Goal: Task Accomplishment & Management: Use online tool/utility

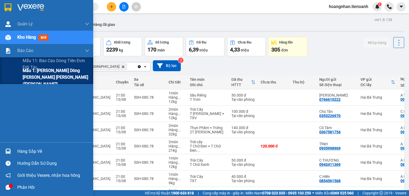
click at [38, 78] on span "Mẫu 1: [PERSON_NAME] dòng [PERSON_NAME] [PERSON_NAME] ([PERSON_NAME])" at bounding box center [56, 77] width 67 height 20
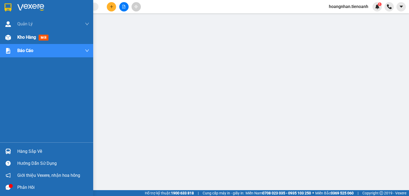
click at [23, 39] on span "Kho hàng" at bounding box center [26, 37] width 19 height 5
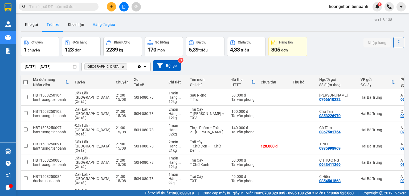
drag, startPoint x: 122, startPoint y: 27, endPoint x: 112, endPoint y: 25, distance: 10.9
click at [121, 27] on div "Kho gửi Trên xe Kho nhận Hàng đã giao" at bounding box center [212, 25] width 383 height 14
drag, startPoint x: 146, startPoint y: 28, endPoint x: 115, endPoint y: 0, distance: 41.6
click at [143, 25] on div "Kho gửi Trên xe Kho nhận Hàng đã giao" at bounding box center [212, 25] width 383 height 14
click at [137, 25] on div "Kho gửi Trên xe Kho nhận Hàng đã giao" at bounding box center [212, 25] width 383 height 14
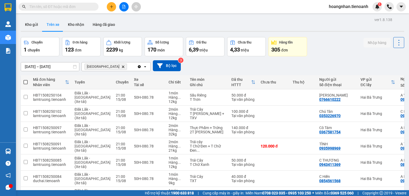
drag, startPoint x: 147, startPoint y: 28, endPoint x: 117, endPoint y: 4, distance: 38.6
click at [146, 28] on div "Kho gửi Trên xe Kho nhận Hàng đã giao" at bounding box center [212, 25] width 383 height 14
click at [140, 21] on div "Kho gửi Trên xe Kho nhận Hàng đã giao" at bounding box center [212, 25] width 383 height 14
click at [151, 23] on div "Kho gửi Trên xe Kho nhận Hàng đã giao" at bounding box center [212, 25] width 383 height 14
click at [54, 27] on button "Trên xe" at bounding box center [52, 24] width 21 height 13
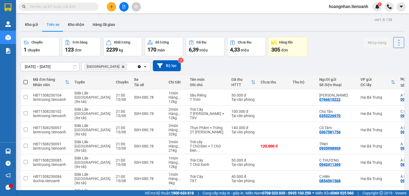
click at [156, 20] on div "Kho gửi Trên xe Kho nhận Hàng đã giao" at bounding box center [212, 25] width 383 height 14
click at [192, 65] on div "13/08/2025 – 15/08/2025 Press the down arrow key to interact with the calendar …" at bounding box center [212, 65] width 383 height 11
click at [175, 27] on div "Kho gửi Trên xe Kho nhận Hàng đã giao" at bounding box center [212, 25] width 383 height 14
click at [133, 19] on div "Kho gửi Trên xe Kho nhận Hàng đã giao" at bounding box center [212, 25] width 383 height 14
click at [135, 22] on div "Kho gửi Trên xe Kho nhận Hàng đã giao" at bounding box center [212, 25] width 383 height 14
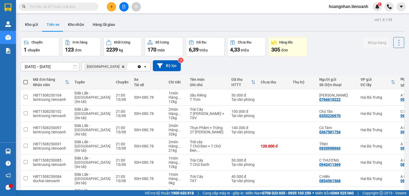
click at [137, 18] on div "Kho gửi Trên xe Kho nhận Hàng đã giao" at bounding box center [212, 25] width 383 height 14
click at [239, 64] on div "13/08/2025 – 15/08/2025 Press the down arrow key to interact with the calendar …" at bounding box center [212, 65] width 383 height 11
click at [147, 14] on main "ver 1.8.138 Kho gửi Trên xe Kho nhận Hàng đã giao Chuyến 1 chuyến Đơn hàng 123 …" at bounding box center [204, 95] width 409 height 190
click at [138, 32] on div "Kho gửi Trên xe Kho nhận Hàng đã giao" at bounding box center [212, 25] width 383 height 14
click at [140, 25] on div "Kho gửi Trên xe Kho nhận Hàng đã giao" at bounding box center [212, 25] width 383 height 14
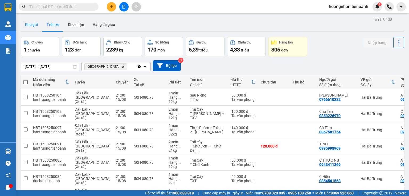
click at [34, 26] on button "Kho gửi" at bounding box center [32, 24] width 22 height 13
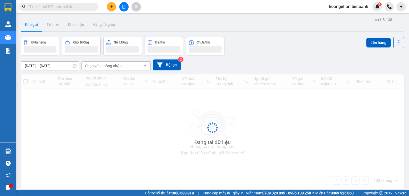
click at [139, 26] on div "Kho gửi Trên xe Kho nhận Hàng đã giao" at bounding box center [212, 25] width 383 height 14
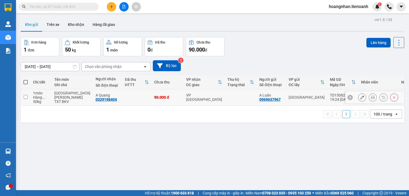
click at [122, 95] on td at bounding box center [136, 97] width 29 height 16
checkbox input "true"
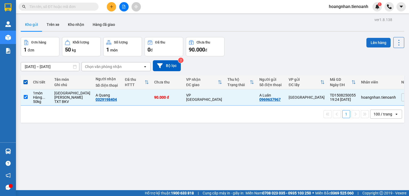
click at [375, 41] on button "Lên hàng" at bounding box center [378, 43] width 24 height 10
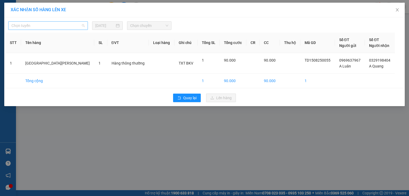
click at [57, 25] on span "Chọn tuyến" at bounding box center [47, 26] width 73 height 8
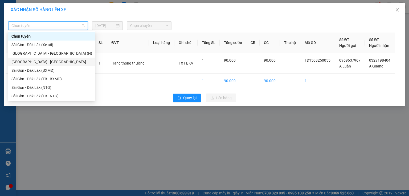
click at [42, 63] on div "Sài Gòn - Đà Lạt" at bounding box center [51, 62] width 81 height 6
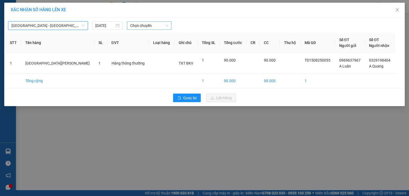
click at [142, 28] on span "Chọn chuyến" at bounding box center [149, 26] width 38 height 8
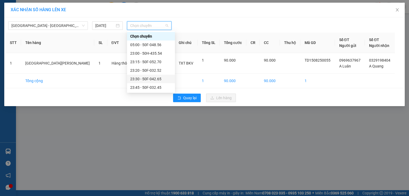
click at [165, 78] on div "23:30 - 50F-042.65" at bounding box center [151, 79] width 42 height 6
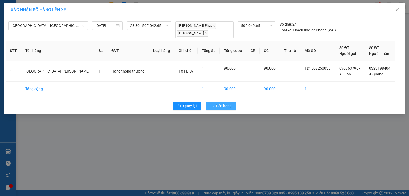
click at [217, 105] on span "Lên hàng" at bounding box center [223, 106] width 15 height 6
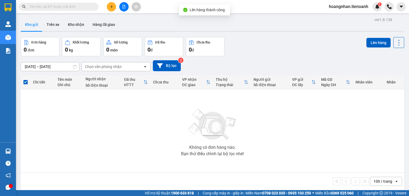
click at [183, 29] on div "Kho gửi Trên xe Kho nhận Hàng đã giao" at bounding box center [212, 25] width 383 height 14
click at [175, 24] on div "Kho gửi Trên xe Kho nhận Hàng đã giao" at bounding box center [212, 25] width 383 height 14
click at [54, 27] on button "Trên xe" at bounding box center [52, 24] width 21 height 13
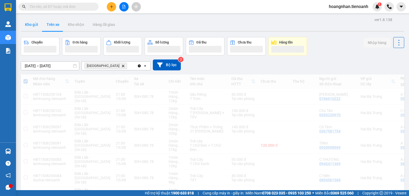
click at [33, 28] on button "Kho gửi" at bounding box center [32, 24] width 22 height 13
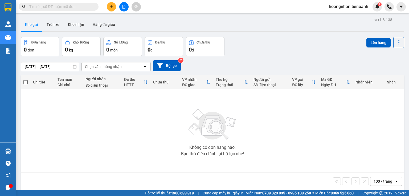
click at [130, 30] on div "Kho gửi Trên xe Kho nhận Hàng đã giao" at bounding box center [212, 25] width 383 height 14
click at [127, 19] on div "Kho gửi Trên xe Kho nhận Hàng đã giao" at bounding box center [212, 25] width 383 height 14
drag, startPoint x: 142, startPoint y: 28, endPoint x: 98, endPoint y: 1, distance: 51.8
click at [142, 28] on div "Kho gửi Trên xe Kho nhận Hàng đã giao" at bounding box center [212, 25] width 383 height 14
click at [134, 28] on div "Kho gửi Trên xe Kho nhận Hàng đã giao" at bounding box center [212, 25] width 383 height 14
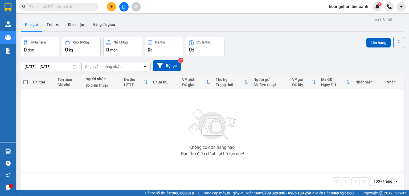
click at [269, 48] on div "Đơn hàng 0 đơn Khối lượng 0 kg Số lượng 0 món Đã thu 0 đ Chưa thu 0 đ Lên hàng" at bounding box center [212, 46] width 383 height 19
click at [164, 25] on div "Kho gửi Trên xe Kho nhận Hàng đã giao" at bounding box center [212, 25] width 383 height 14
click at [53, 24] on button "Trên xe" at bounding box center [52, 24] width 21 height 13
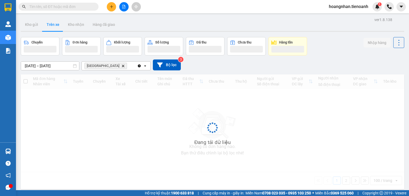
click at [144, 23] on div "Kho gửi Trên xe Kho nhận Hàng đã giao" at bounding box center [212, 25] width 383 height 14
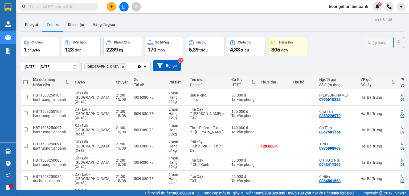
click at [144, 23] on div "Kho gửi Trên xe Kho nhận Hàng đã giao" at bounding box center [212, 25] width 383 height 14
click at [74, 22] on button "Kho nhận" at bounding box center [76, 24] width 25 height 13
type input "01/08/2025 – 15/08/2025"
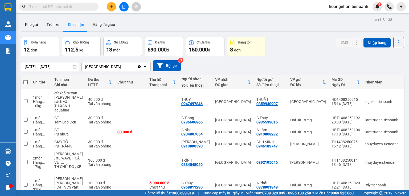
click at [145, 30] on div "Kho gửi Trên xe Kho nhận Hàng đã giao" at bounding box center [212, 25] width 383 height 14
click at [137, 26] on div "Kho gửi Trên xe Kho nhận Hàng đã giao" at bounding box center [212, 25] width 383 height 14
click at [161, 21] on div "Kho gửi Trên xe Kho nhận Hàng đã giao" at bounding box center [212, 25] width 383 height 14
click at [138, 27] on div "Kho gửi Trên xe Kho nhận Hàng đã giao" at bounding box center [212, 25] width 383 height 14
click at [134, 24] on div "Kho gửi Trên xe Kho nhận Hàng đã giao" at bounding box center [212, 25] width 383 height 14
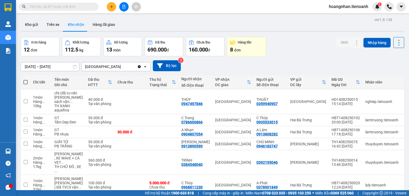
click at [145, 24] on div "Kho gửi Trên xe Kho nhận Hàng đã giao" at bounding box center [212, 25] width 383 height 14
click at [350, 4] on span "hoangnhan.tienoanh" at bounding box center [348, 6] width 48 height 7
click at [342, 18] on span "Đăng xuất" at bounding box center [350, 17] width 37 height 6
